Goal: Use online tool/utility: Utilize a website feature to perform a specific function

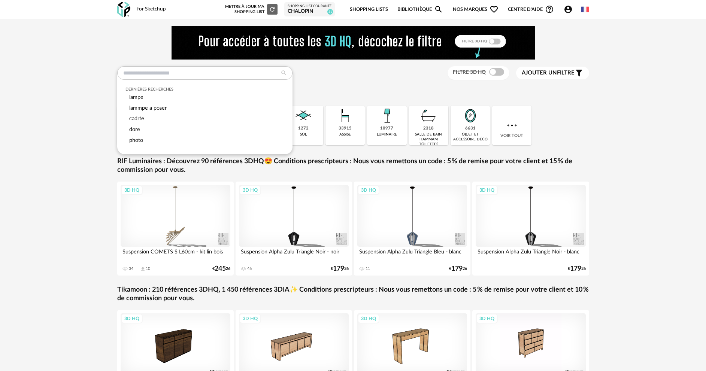
click at [358, 82] on div "Dernières recherches lampe lammpe a poser cadrte dore photo Filtre 3D HQ Ajoute…" at bounding box center [354, 227] width 486 height 402
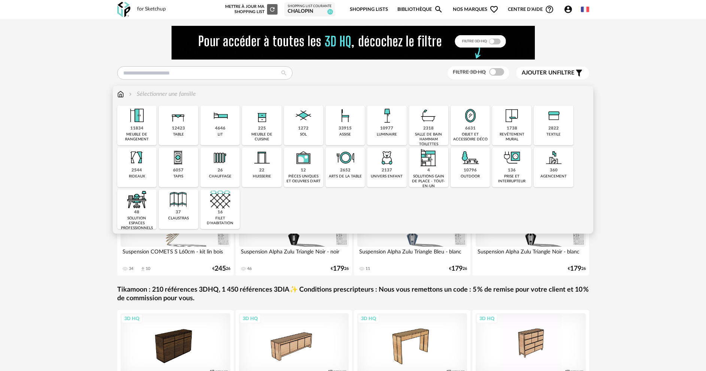
click at [339, 125] on img at bounding box center [345, 116] width 20 height 20
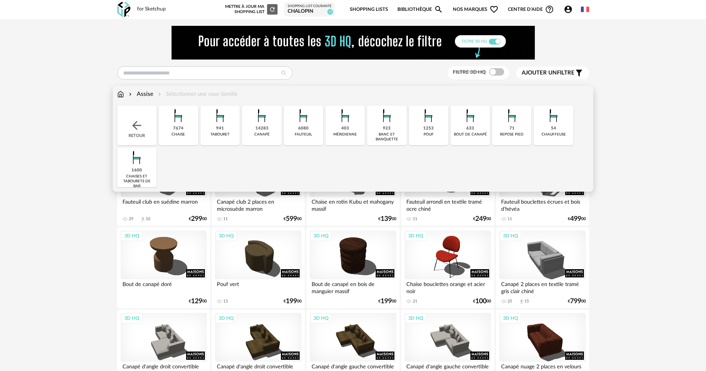
click at [219, 132] on div "941" at bounding box center [220, 129] width 8 height 6
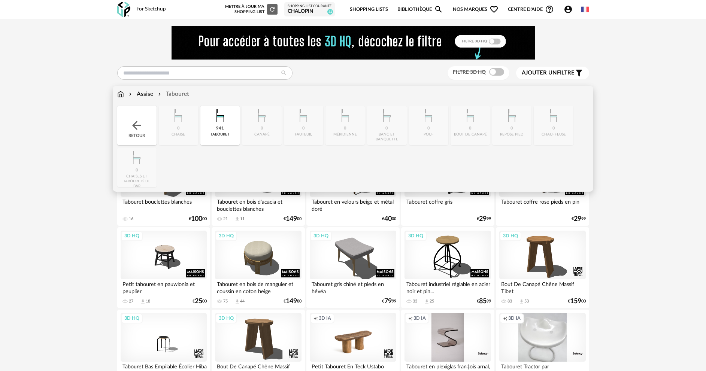
click at [134, 168] on div "Close icon Retour 0 [GEOGRAPHIC_DATA] 941 tabouret 0 [GEOGRAPHIC_DATA] 0 [GEOGR…" at bounding box center [353, 147] width 472 height 82
click at [141, 166] on div "Close icon Retour 0 [GEOGRAPHIC_DATA] 941 tabouret 0 [GEOGRAPHIC_DATA] 0 [GEOGR…" at bounding box center [353, 147] width 472 height 82
click at [208, 165] on div "Close icon Retour 0 [GEOGRAPHIC_DATA] 941 tabouret 0 [GEOGRAPHIC_DATA] 0 [GEOGR…" at bounding box center [353, 147] width 472 height 82
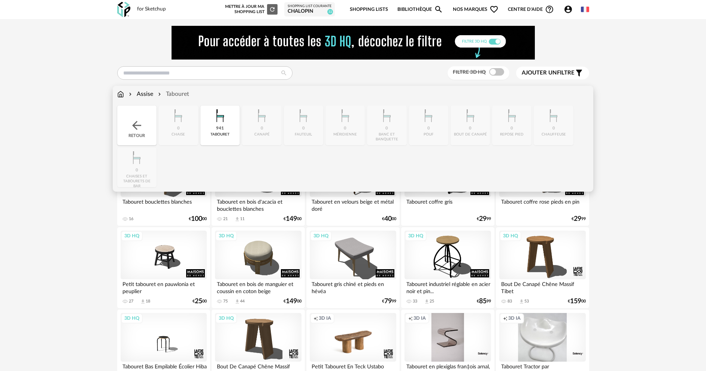
click at [130, 177] on div "Close icon Retour 0 [GEOGRAPHIC_DATA] 941 tabouret 0 [GEOGRAPHIC_DATA] 0 [GEOGR…" at bounding box center [353, 147] width 472 height 82
click at [149, 92] on div "Assise" at bounding box center [140, 94] width 26 height 9
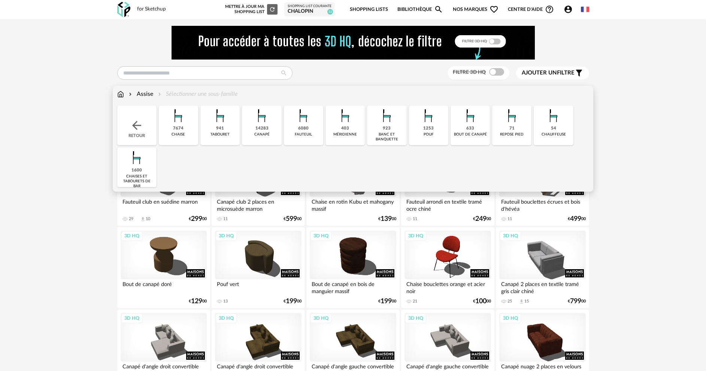
click at [134, 171] on div "1600" at bounding box center [137, 171] width 10 height 6
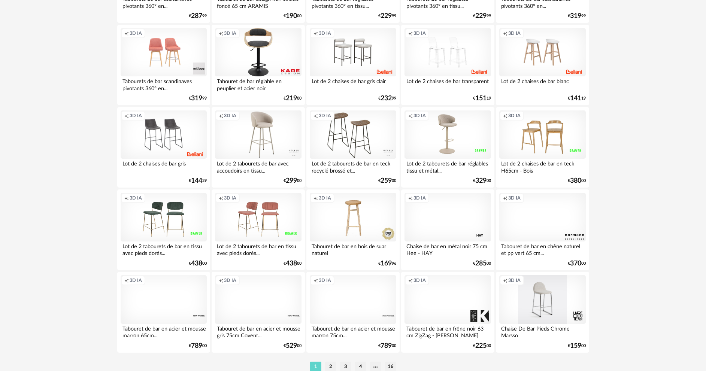
scroll to position [1473, 0]
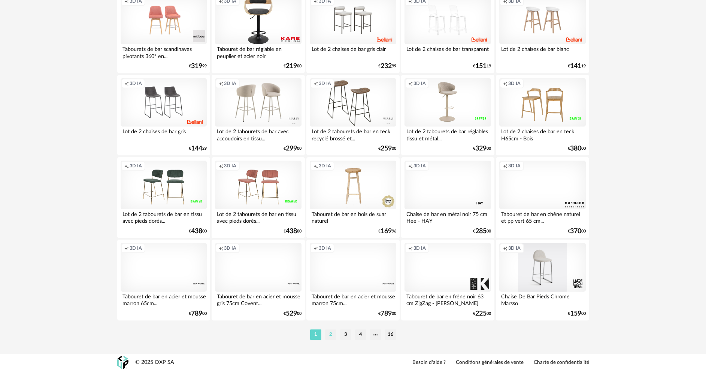
click at [334, 336] on li "2" at bounding box center [330, 335] width 11 height 10
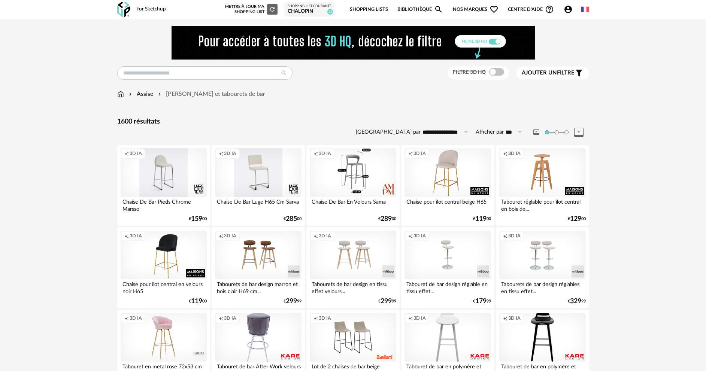
click at [361, 172] on div "Creation icon 3D IA" at bounding box center [353, 172] width 86 height 49
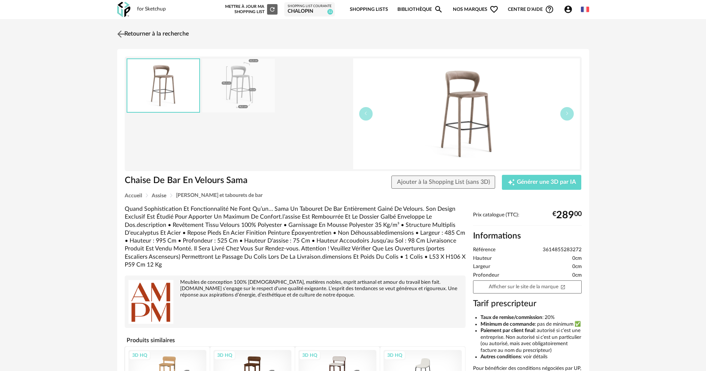
click at [122, 33] on img at bounding box center [120, 33] width 11 height 11
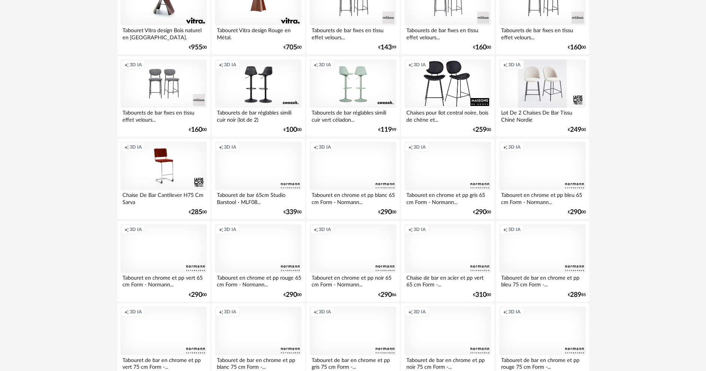
scroll to position [1473, 0]
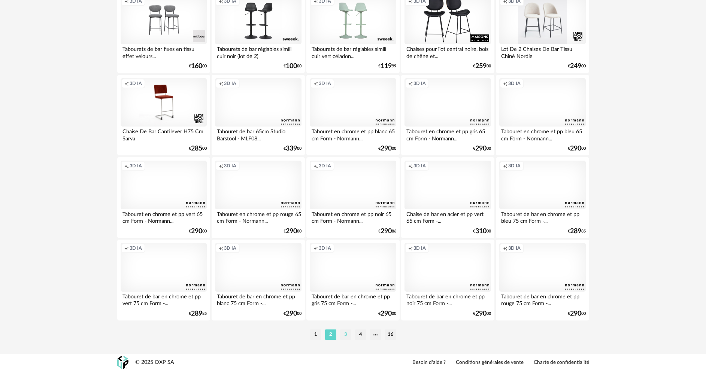
click at [347, 334] on li "3" at bounding box center [345, 335] width 11 height 10
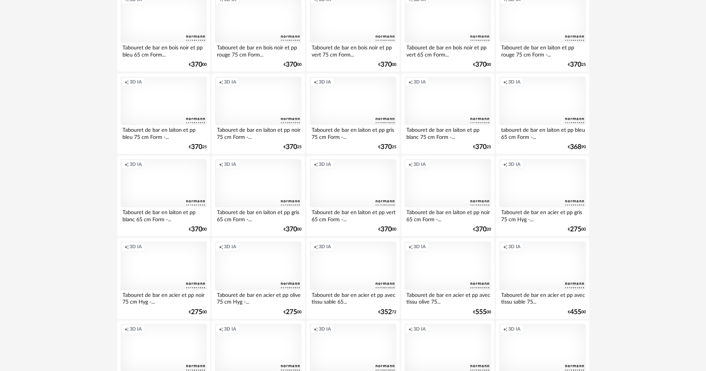
scroll to position [1473, 0]
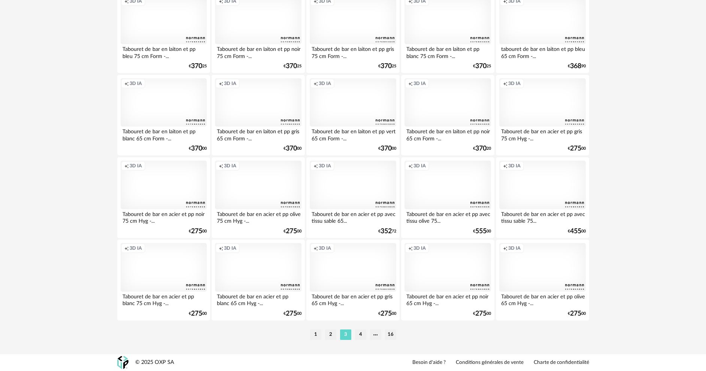
click at [362, 335] on li "4" at bounding box center [360, 335] width 11 height 10
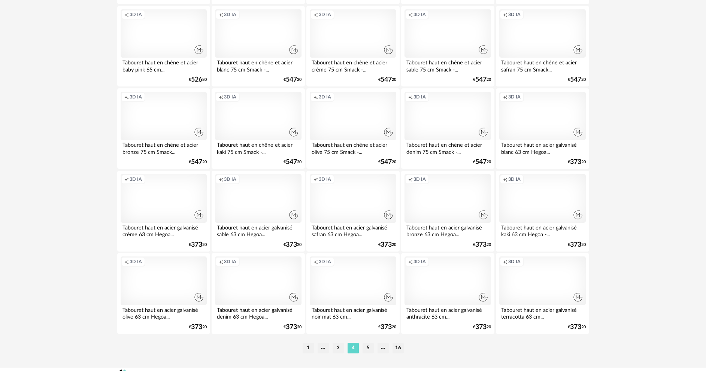
scroll to position [1473, 0]
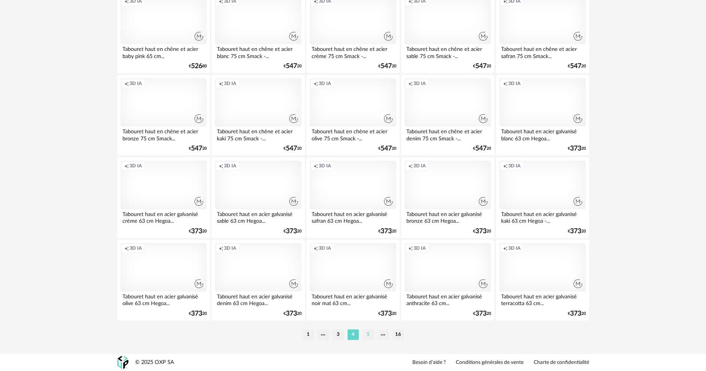
click at [368, 337] on li "5" at bounding box center [368, 335] width 11 height 10
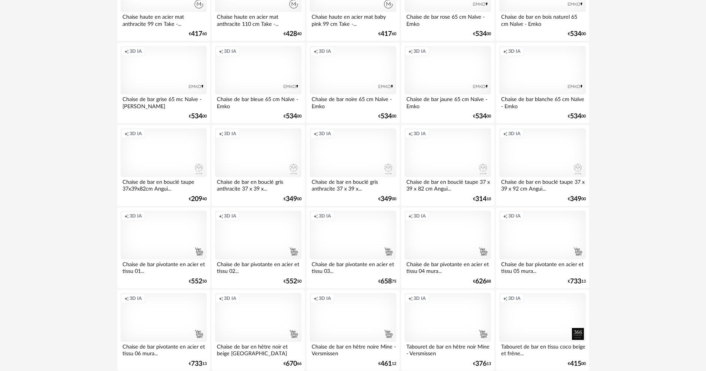
scroll to position [600, 0]
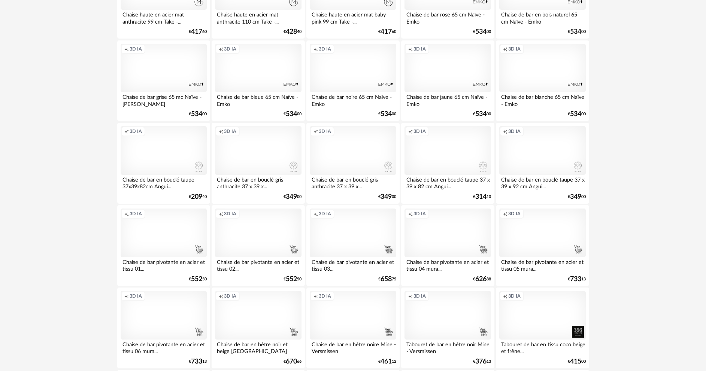
click at [164, 233] on div "Creation icon 3D IA" at bounding box center [164, 233] width 86 height 49
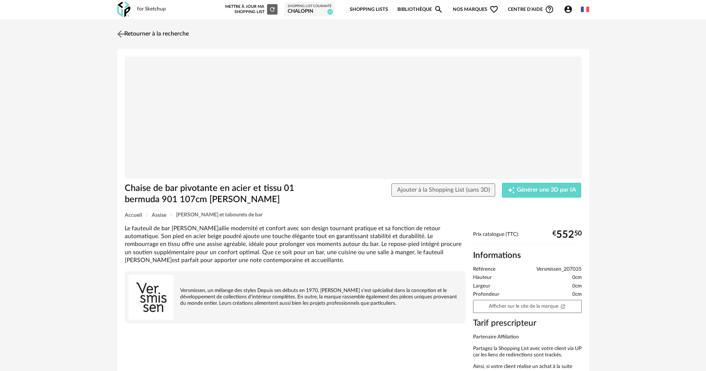
click at [125, 34] on img at bounding box center [120, 33] width 11 height 11
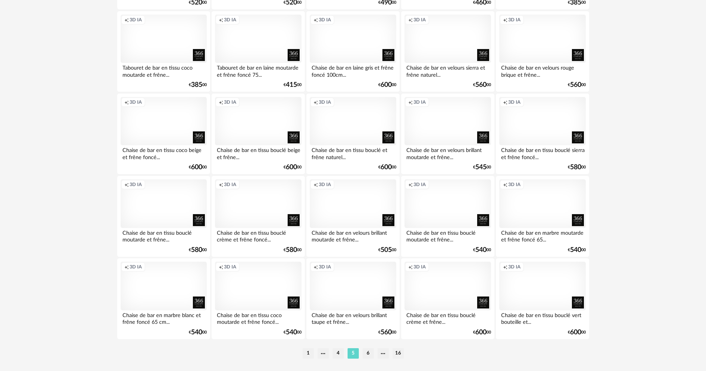
scroll to position [1473, 0]
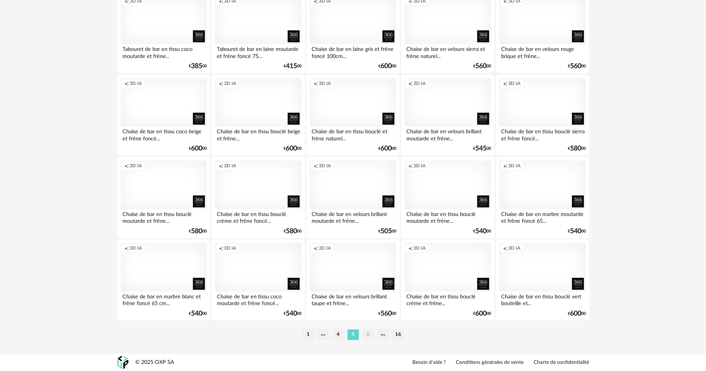
click at [367, 337] on li "6" at bounding box center [368, 335] width 11 height 10
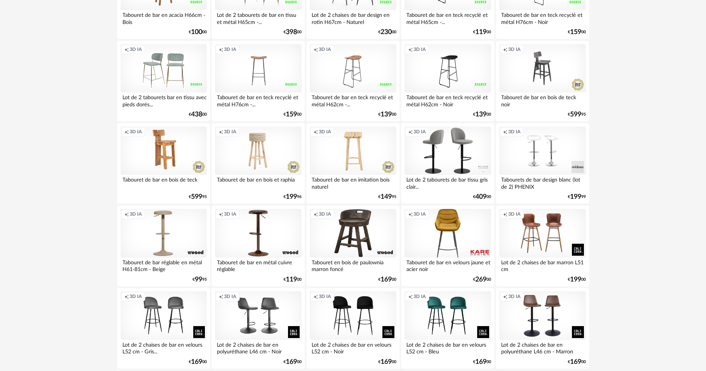
scroll to position [1473, 0]
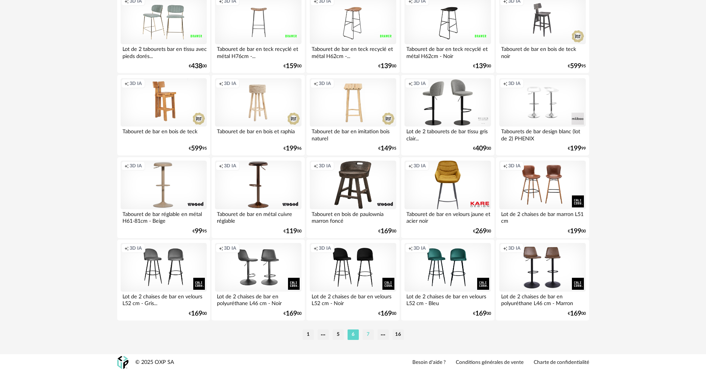
click at [371, 338] on li "7" at bounding box center [368, 335] width 11 height 10
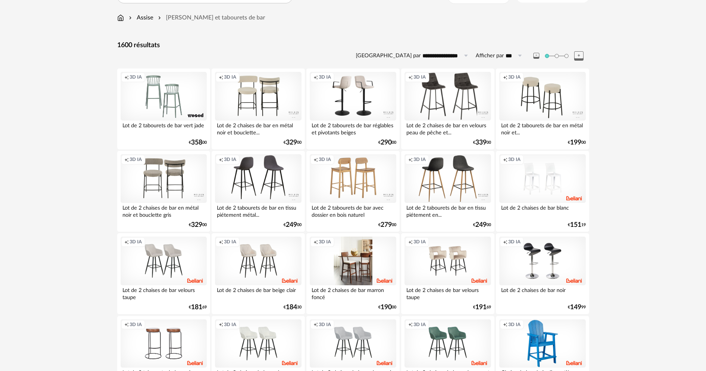
scroll to position [112, 0]
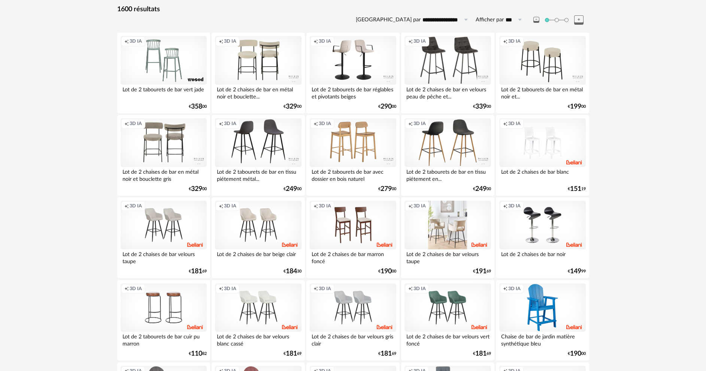
click at [446, 232] on div "Creation icon 3D IA" at bounding box center [448, 225] width 86 height 49
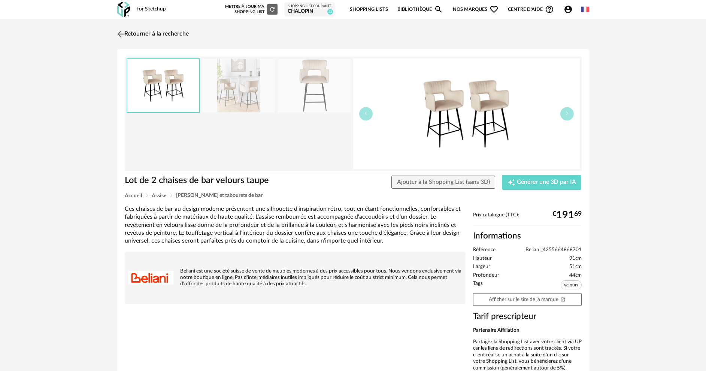
click at [122, 34] on img at bounding box center [120, 33] width 11 height 11
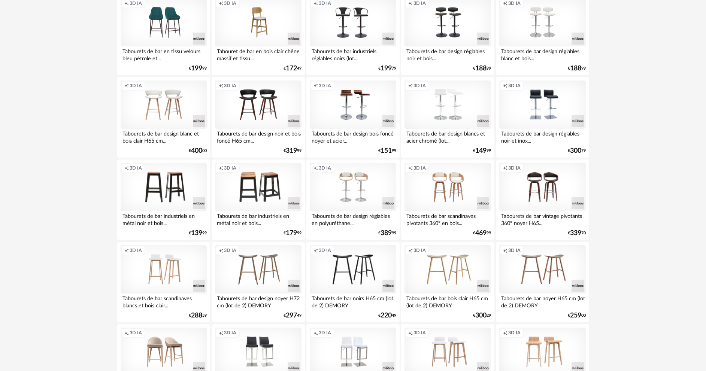
scroll to position [1312, 0]
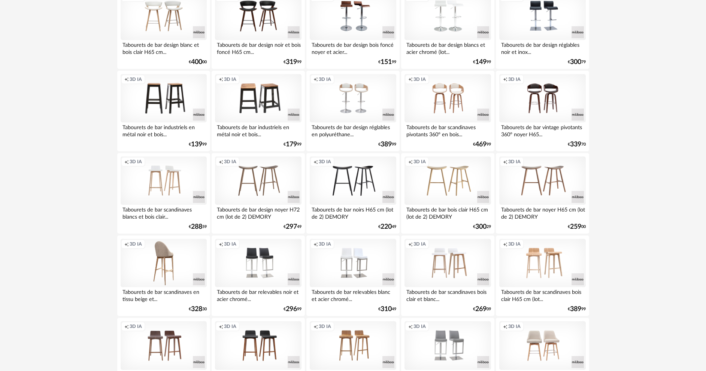
click at [153, 265] on div "Creation icon 3D IA" at bounding box center [164, 263] width 86 height 49
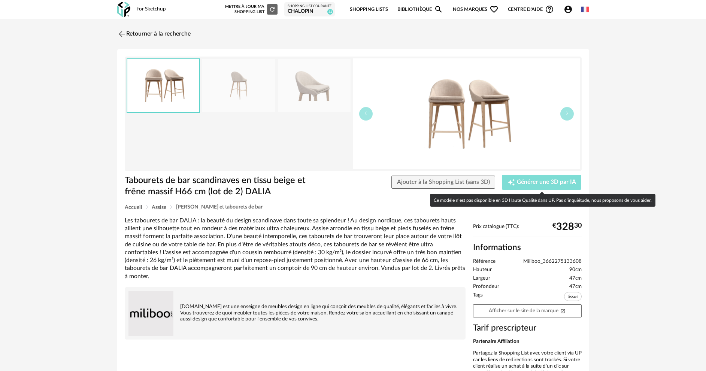
click at [529, 182] on span "Générer une 3D par IA" at bounding box center [546, 183] width 59 height 6
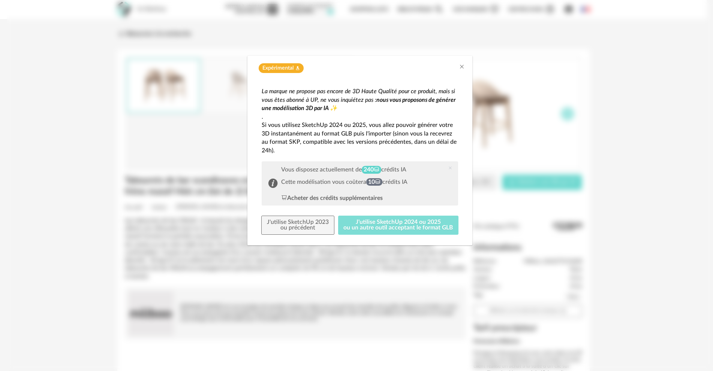
click at [380, 227] on button "J'utilise SketchUp 2024 ou 2025 ou un autre outil acceptant le format GLB" at bounding box center [398, 225] width 121 height 19
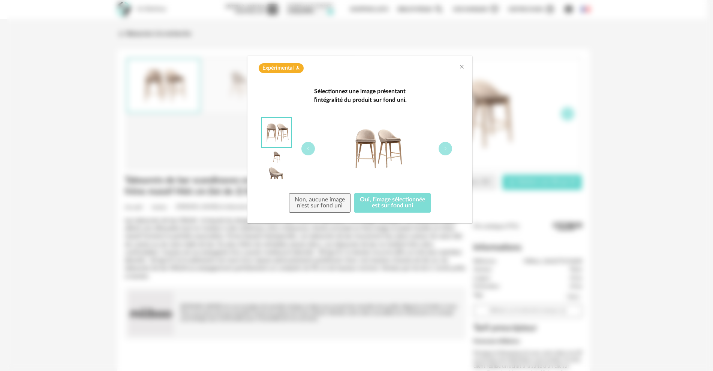
click at [385, 202] on button "Oui, l'image sélectionnée est sur fond uni" at bounding box center [392, 202] width 76 height 19
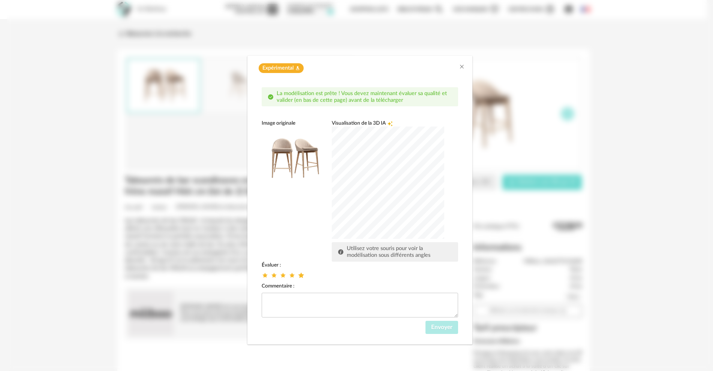
click at [304, 277] on icon "dialog" at bounding box center [301, 275] width 8 height 8
click at [301, 303] on textarea "dialog" at bounding box center [360, 305] width 196 height 25
type textarea "*******"
click at [443, 325] on span "Envoyer" at bounding box center [441, 328] width 21 height 6
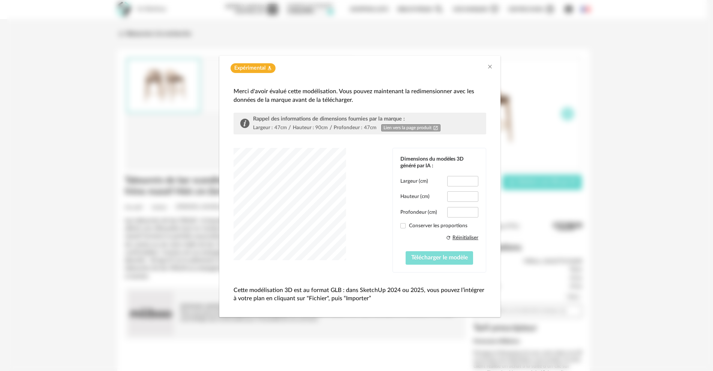
click at [432, 259] on span "Télécharger le modèle" at bounding box center [439, 258] width 57 height 6
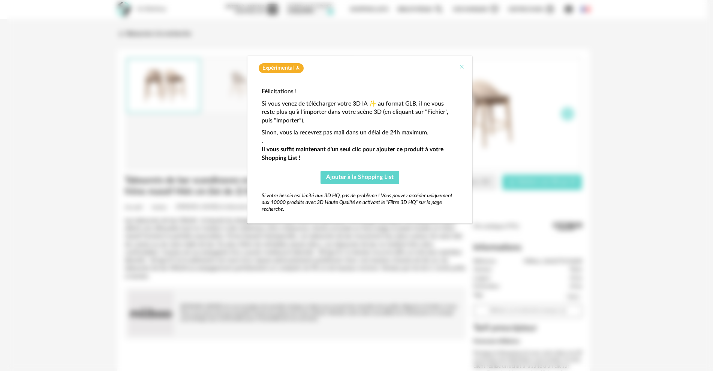
click at [463, 64] on icon "Close" at bounding box center [462, 67] width 6 height 6
